Goal: Task Accomplishment & Management: Use online tool/utility

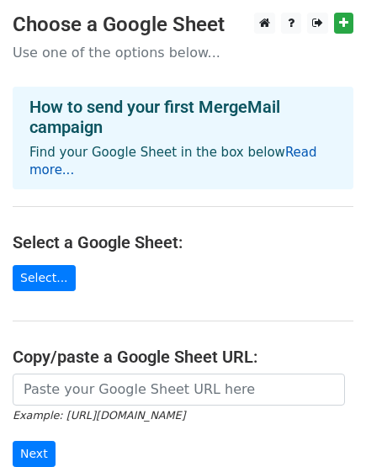
click at [303, 153] on link "Read more..." at bounding box center [173, 161] width 288 height 33
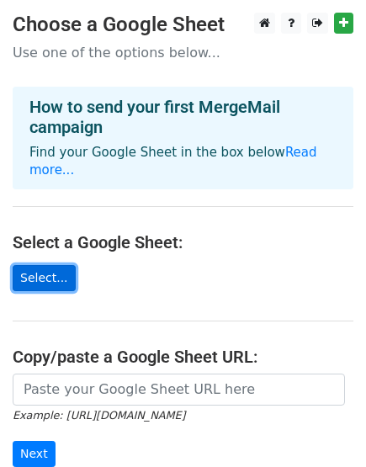
click at [39, 265] on link "Select..." at bounding box center [44, 278] width 63 height 26
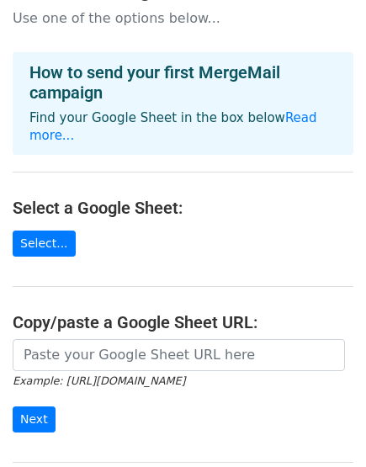
scroll to position [53, 0]
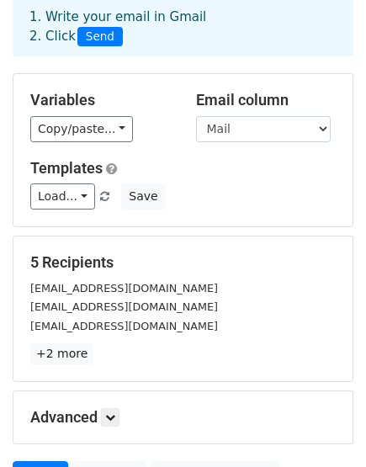
scroll to position [82, 0]
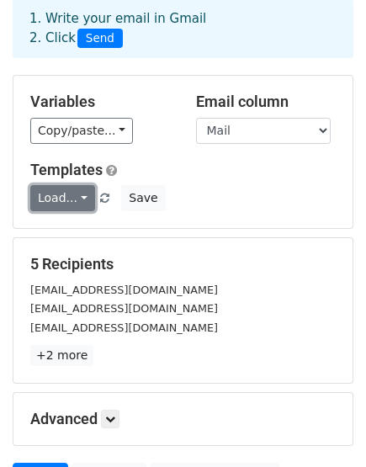
click at [50, 196] on link "Load..." at bounding box center [62, 198] width 65 height 26
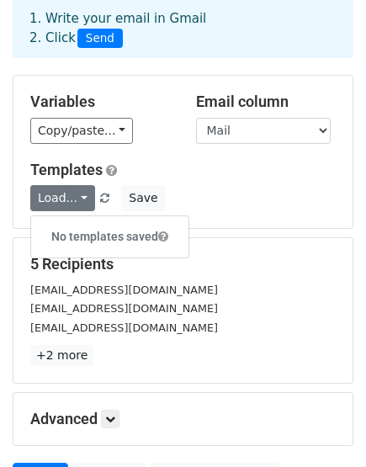
click at [245, 170] on h5 "Templates" at bounding box center [182, 170] width 305 height 18
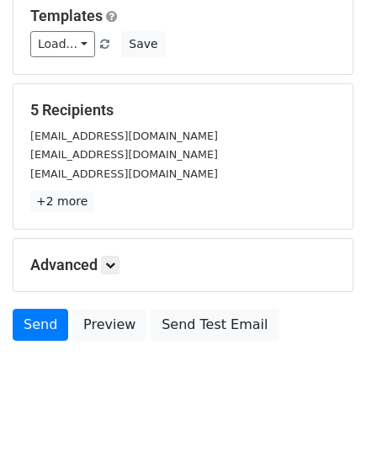
scroll to position [250, 0]
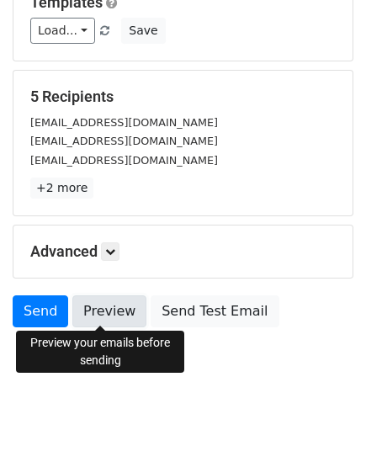
click at [103, 301] on link "Preview" at bounding box center [109, 311] width 74 height 32
click at [98, 298] on link "Preview" at bounding box center [109, 311] width 74 height 32
click at [88, 309] on link "Preview" at bounding box center [109, 311] width 74 height 32
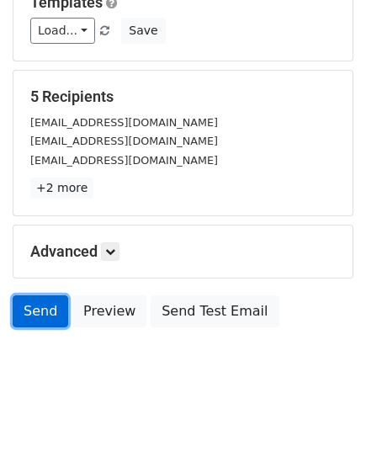
click at [29, 305] on link "Send" at bounding box center [40, 311] width 55 height 32
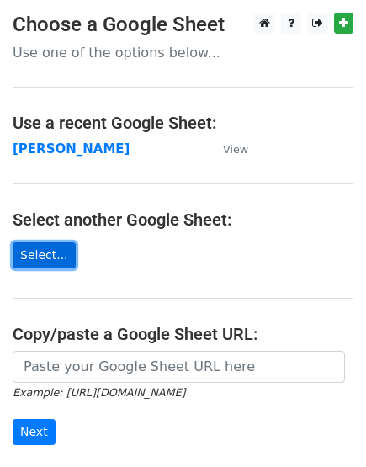
click at [38, 254] on link "Select..." at bounding box center [44, 255] width 63 height 26
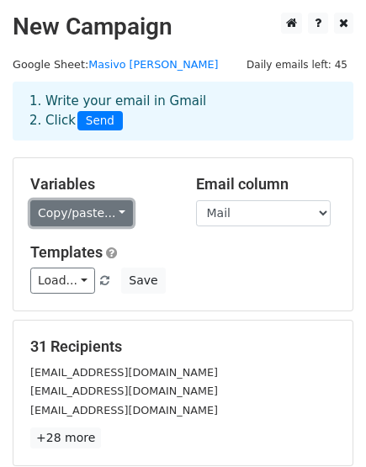
click at [105, 214] on link "Copy/paste..." at bounding box center [81, 213] width 103 height 26
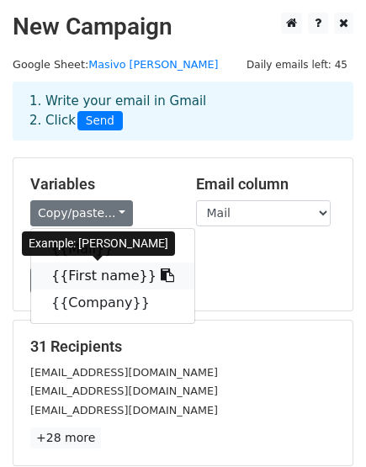
click at [98, 276] on link "{{First name}}" at bounding box center [112, 275] width 163 height 27
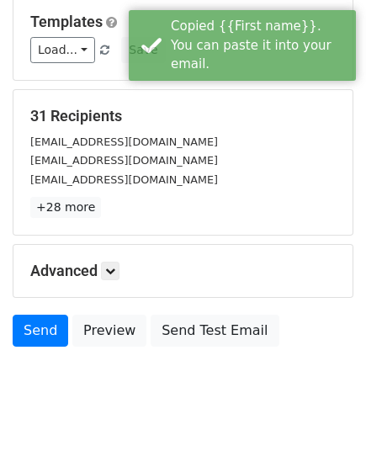
scroll to position [235, 0]
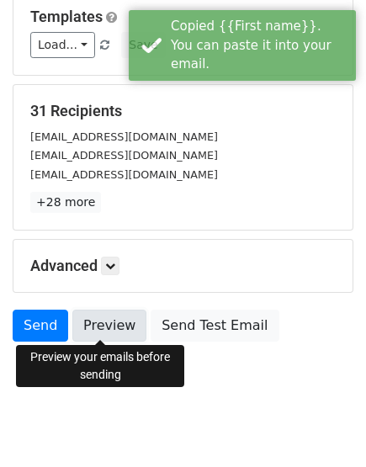
click at [119, 312] on link "Preview" at bounding box center [109, 325] width 74 height 32
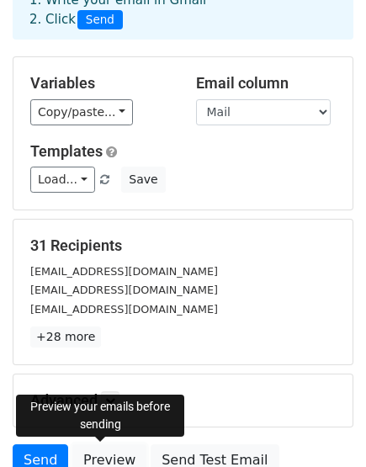
scroll to position [98, 0]
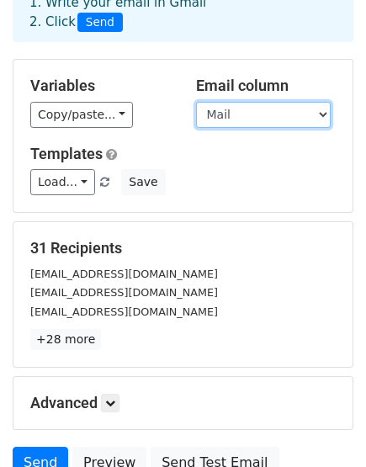
click at [223, 113] on select "Mail First name Company" at bounding box center [263, 115] width 135 height 26
click at [196, 102] on select "Mail First name Company" at bounding box center [263, 115] width 135 height 26
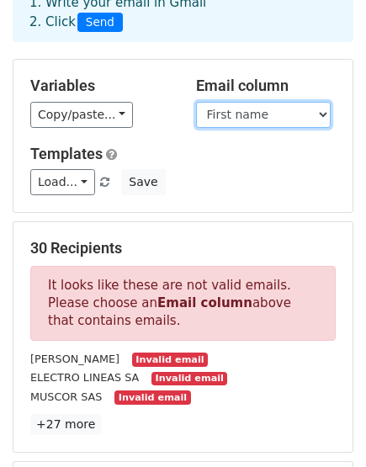
click at [229, 108] on select "Mail First name Company" at bounding box center [263, 115] width 135 height 26
select select "Mail"
click at [196, 102] on select "Mail First name Company" at bounding box center [263, 115] width 135 height 26
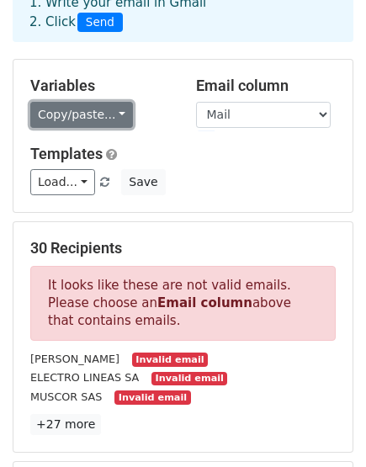
click at [100, 119] on link "Copy/paste..." at bounding box center [81, 115] width 103 height 26
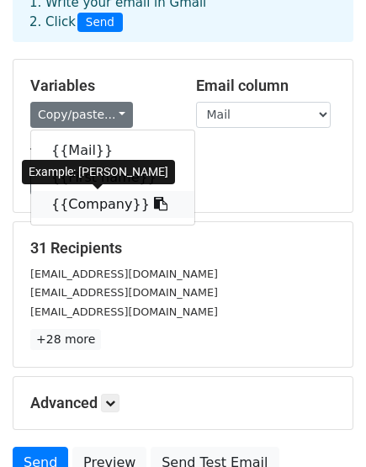
click at [91, 204] on link "{{Company}}" at bounding box center [112, 204] width 163 height 27
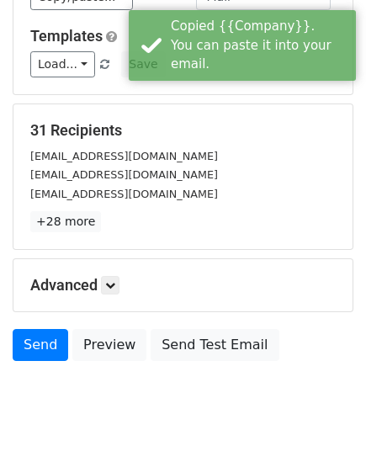
scroll to position [250, 0]
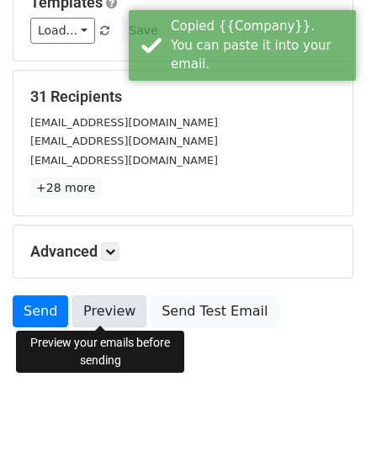
click at [111, 311] on link "Preview" at bounding box center [109, 311] width 74 height 32
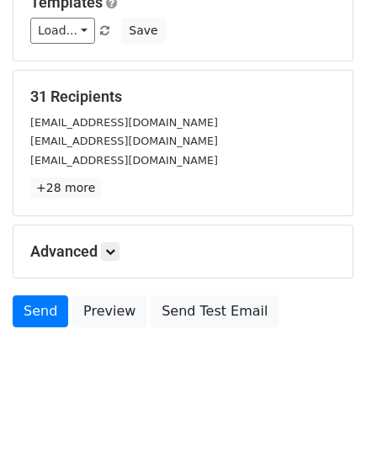
click at [235, 242] on h5 "Advanced" at bounding box center [182, 251] width 305 height 18
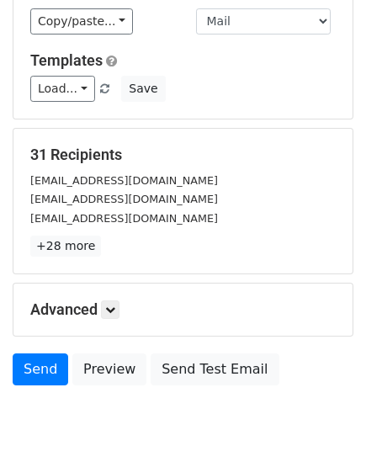
scroll to position [163, 0]
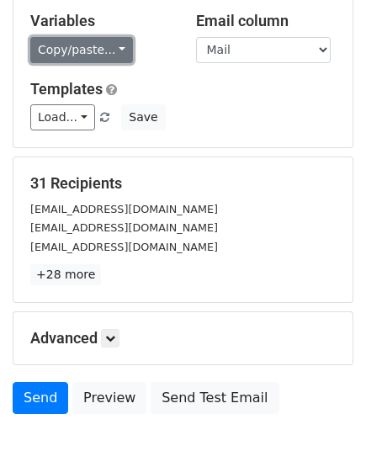
click at [101, 47] on link "Copy/paste..." at bounding box center [81, 50] width 103 height 26
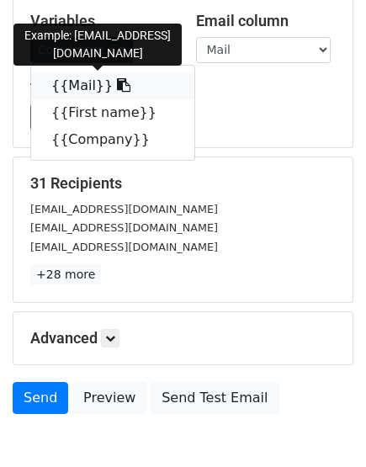
click at [117, 80] on icon at bounding box center [123, 84] width 13 height 13
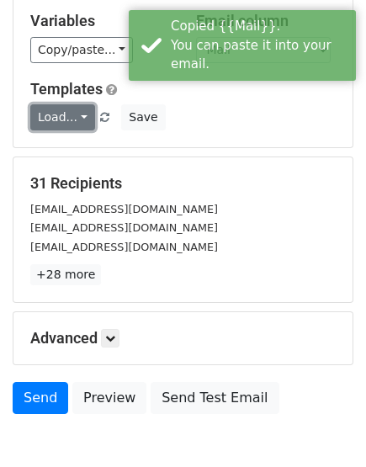
click at [47, 104] on link "Load..." at bounding box center [62, 117] width 65 height 26
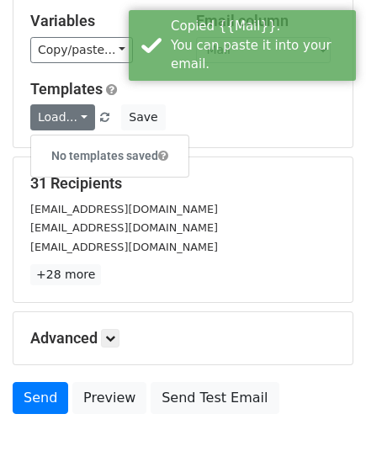
click at [329, 114] on div "Load... No templates saved Save" at bounding box center [183, 117] width 330 height 26
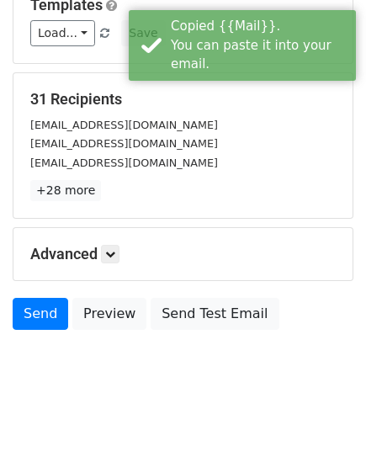
scroll to position [250, 0]
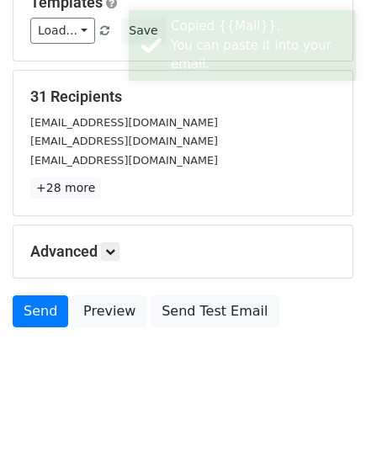
click at [119, 260] on div "Advanced Tracking Track Opens UTM Codes Track Clicks Filters Only include sprea…" at bounding box center [182, 251] width 339 height 52
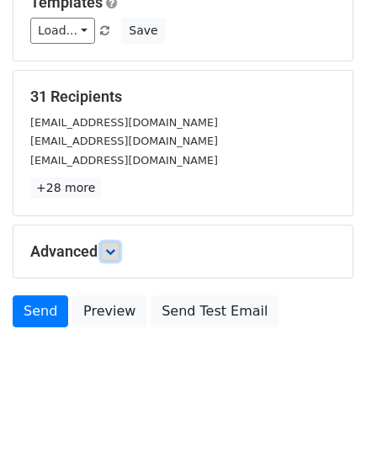
click at [113, 253] on icon at bounding box center [110, 251] width 10 height 10
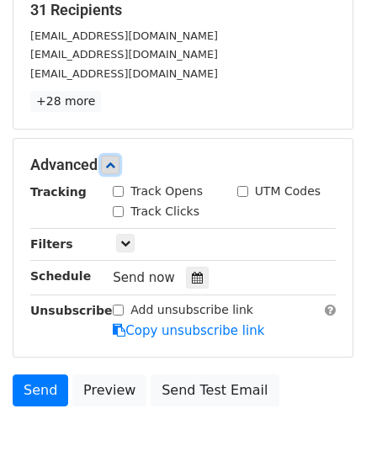
scroll to position [341, 0]
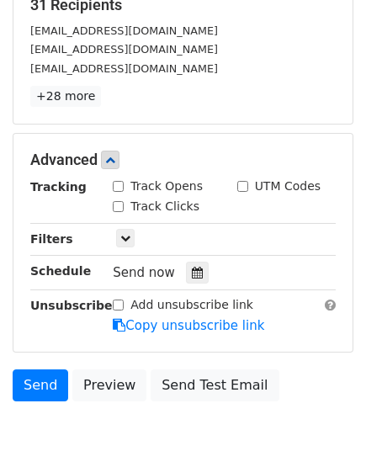
click at [119, 186] on input "Track Opens" at bounding box center [118, 186] width 11 height 11
checkbox input "true"
click at [119, 206] on input "Track Clicks" at bounding box center [118, 206] width 11 height 11
checkbox input "true"
click at [124, 235] on icon at bounding box center [125, 238] width 10 height 10
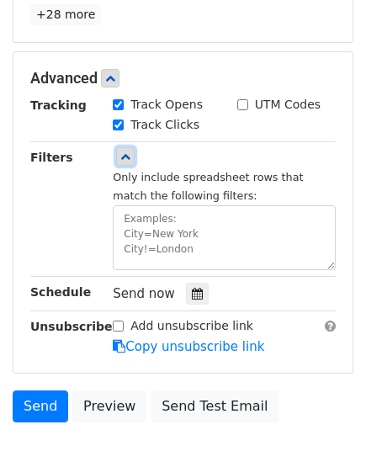
scroll to position [431, 0]
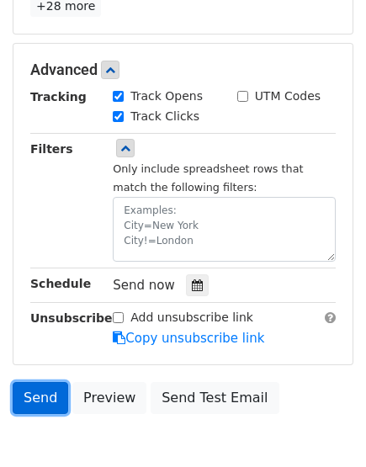
click at [47, 402] on link "Send" at bounding box center [40, 398] width 55 height 32
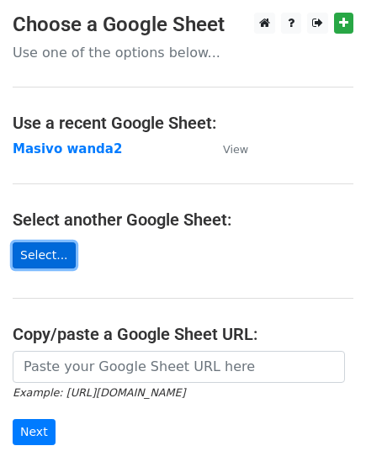
click at [44, 261] on link "Select..." at bounding box center [44, 255] width 63 height 26
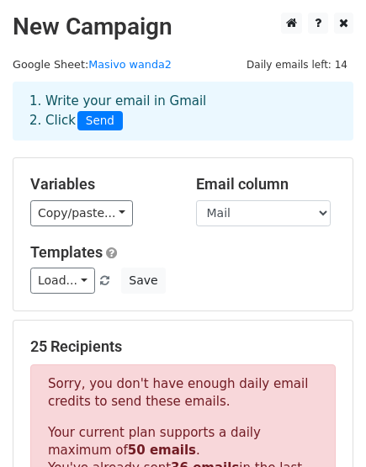
drag, startPoint x: 365, startPoint y: 145, endPoint x: 377, endPoint y: 171, distance: 29.4
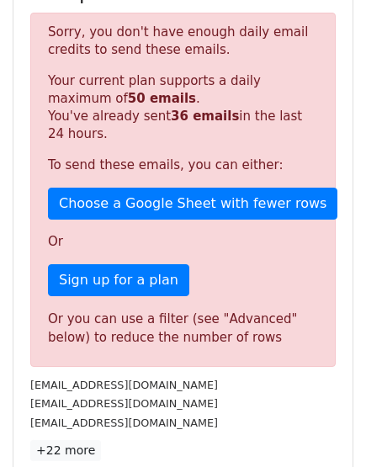
scroll to position [350, 0]
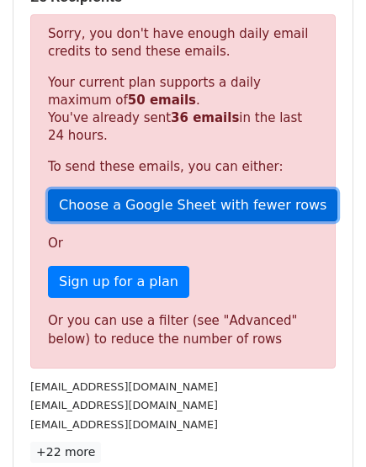
click at [230, 194] on link "Choose a Google Sheet with fewer rows" at bounding box center [192, 205] width 289 height 32
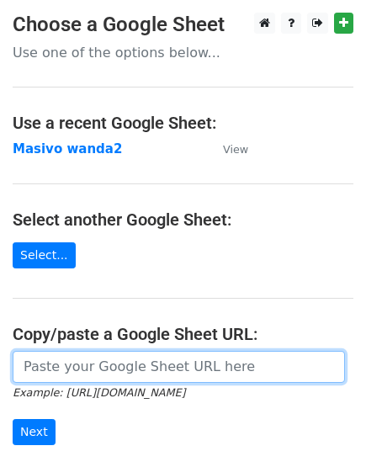
click at [103, 359] on input "url" at bounding box center [179, 367] width 332 height 32
paste input "https://docs.google.com/spreadsheets/d/1xpntwaagToTlVYfP3tsDSWOdf25FMf7qubQy-bX…"
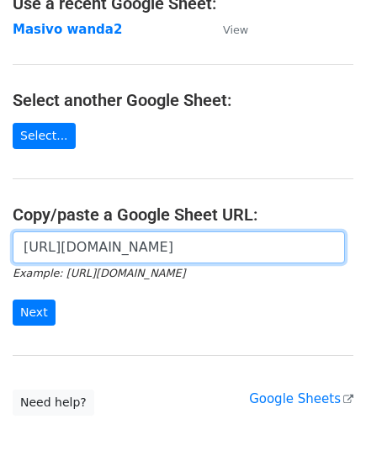
scroll to position [156, 0]
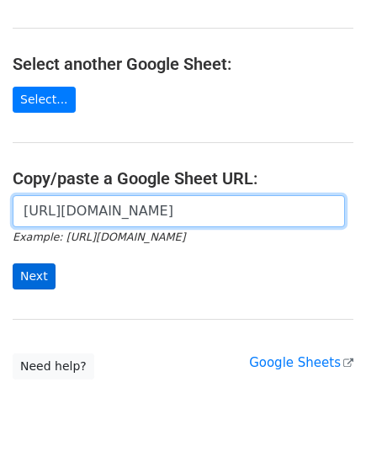
type input "https://docs.google.com/spreadsheets/d/1xpntwaagToTlVYfP3tsDSWOdf25FMf7qubQy-bX…"
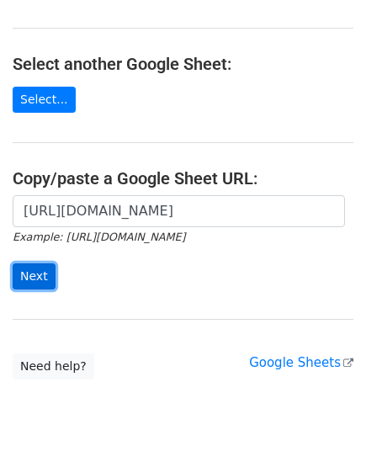
click at [25, 280] on input "Next" at bounding box center [34, 276] width 43 height 26
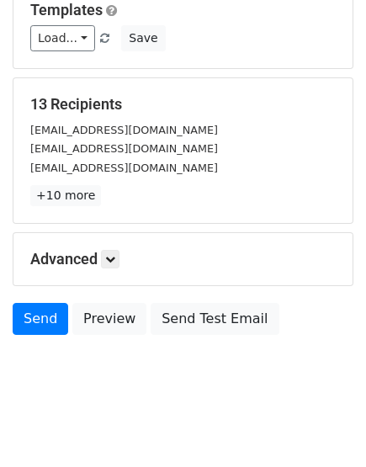
scroll to position [250, 0]
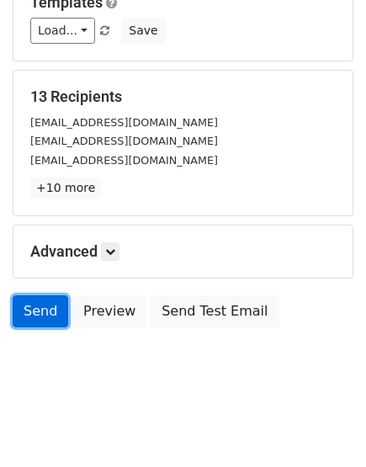
click at [29, 306] on link "Send" at bounding box center [40, 311] width 55 height 32
